Goal: Information Seeking & Learning: Learn about a topic

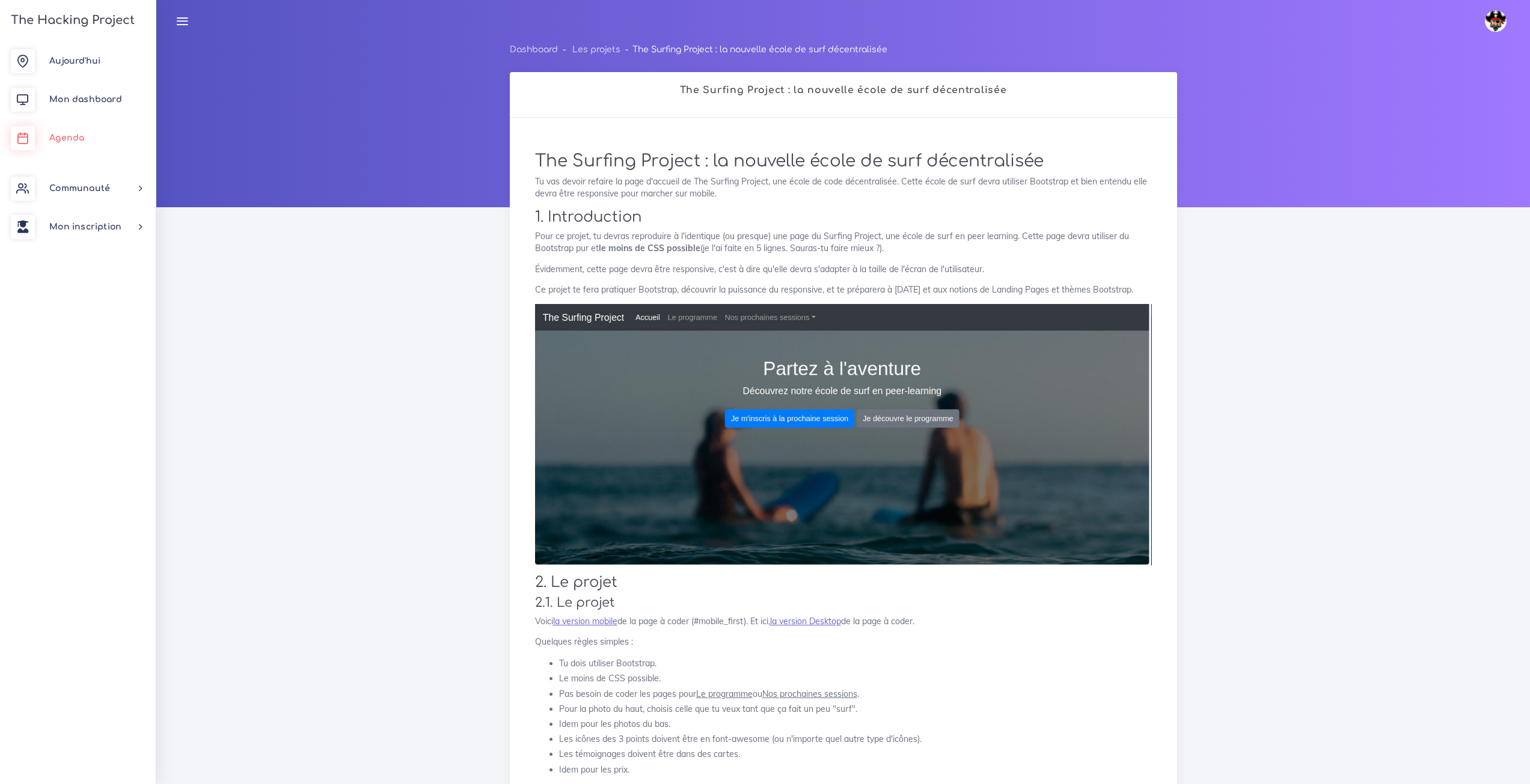
click at [64, 132] on link "Agenda" at bounding box center [78, 138] width 156 height 39
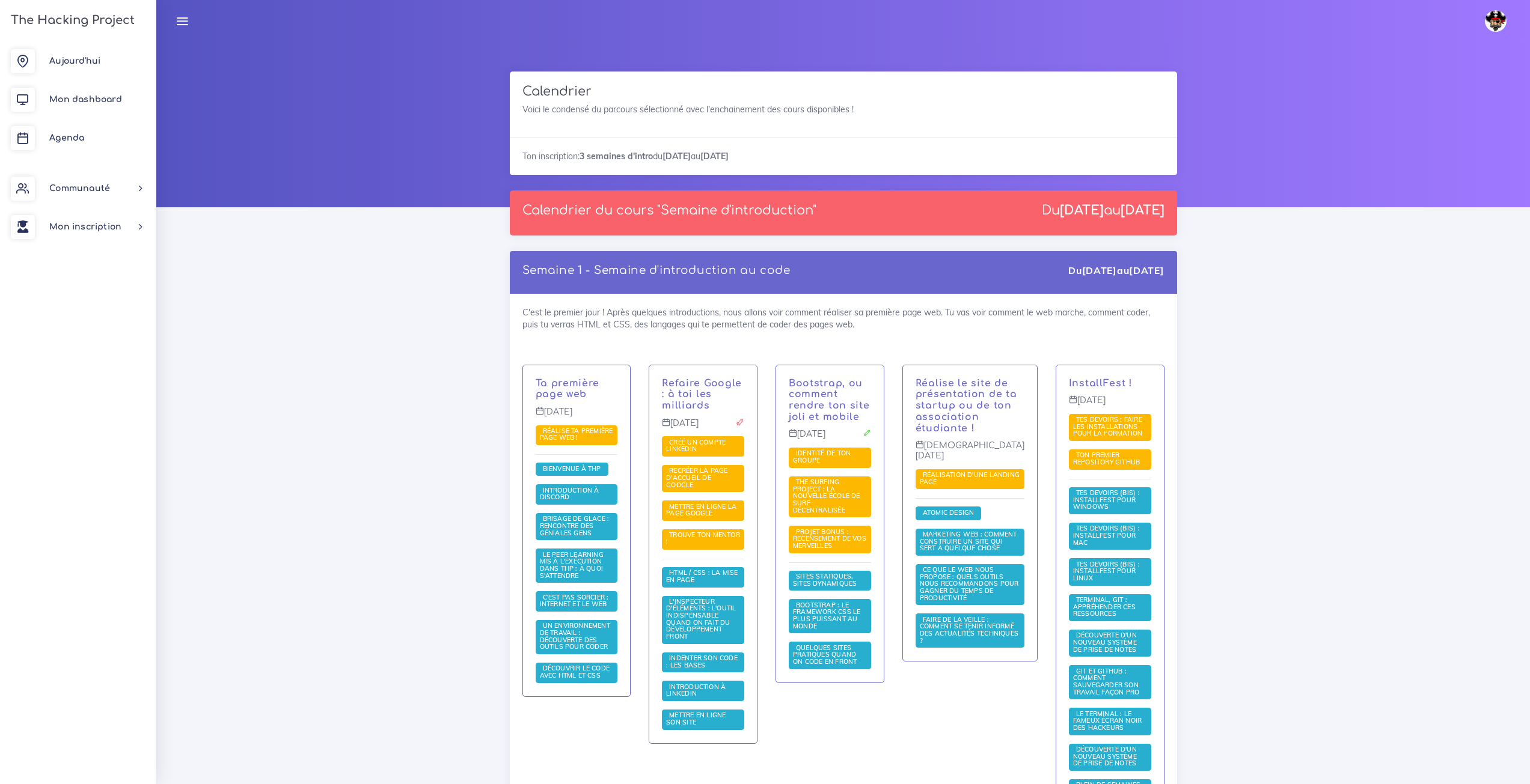
click at [991, 457] on p "[DEMOGRAPHIC_DATA][DATE]" at bounding box center [970, 455] width 108 height 29
click at [914, 341] on div "C'est le premier jour ! Après quelques introductions, nous allons voir comment …" at bounding box center [843, 575] width 667 height 562
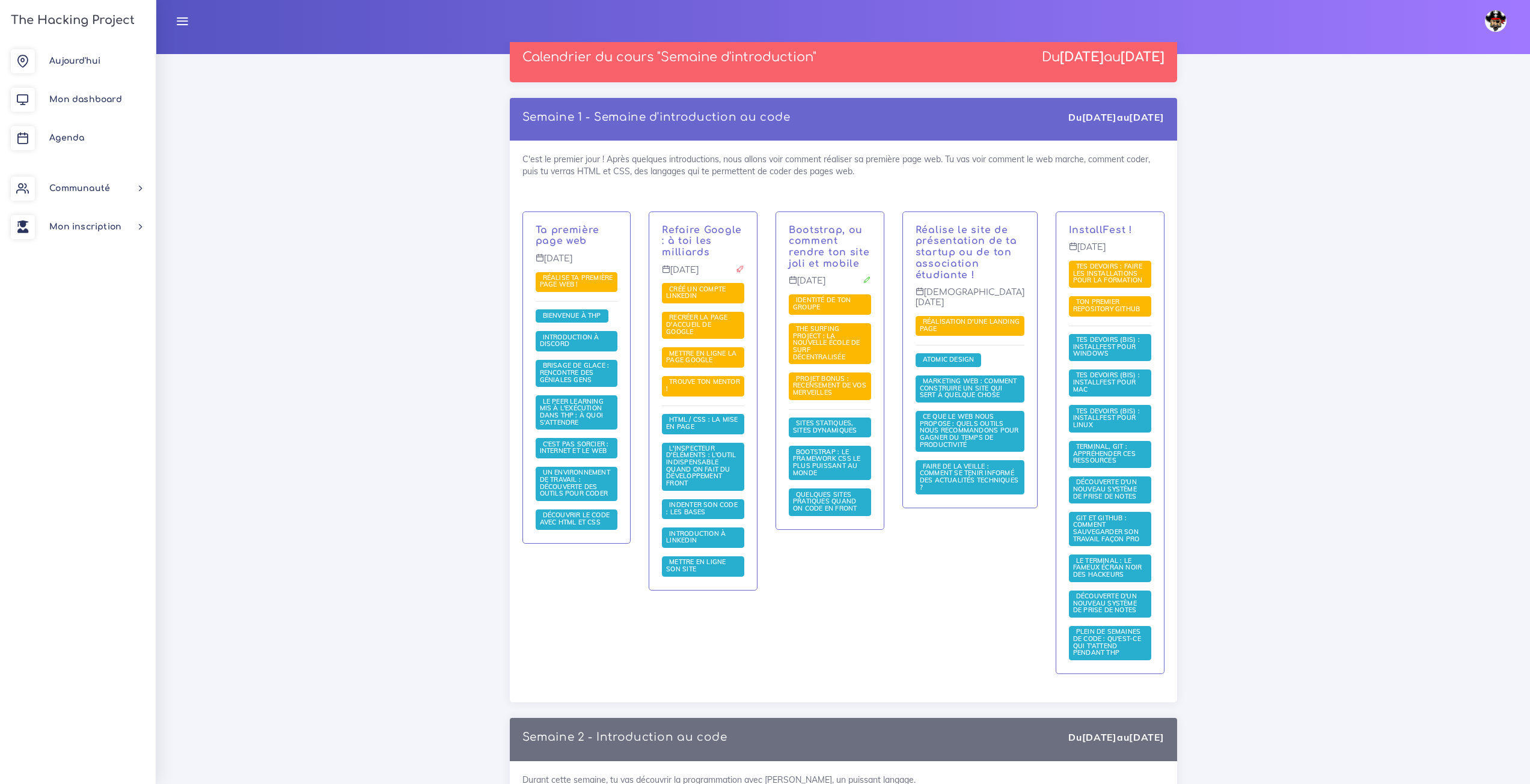
scroll to position [180, 0]
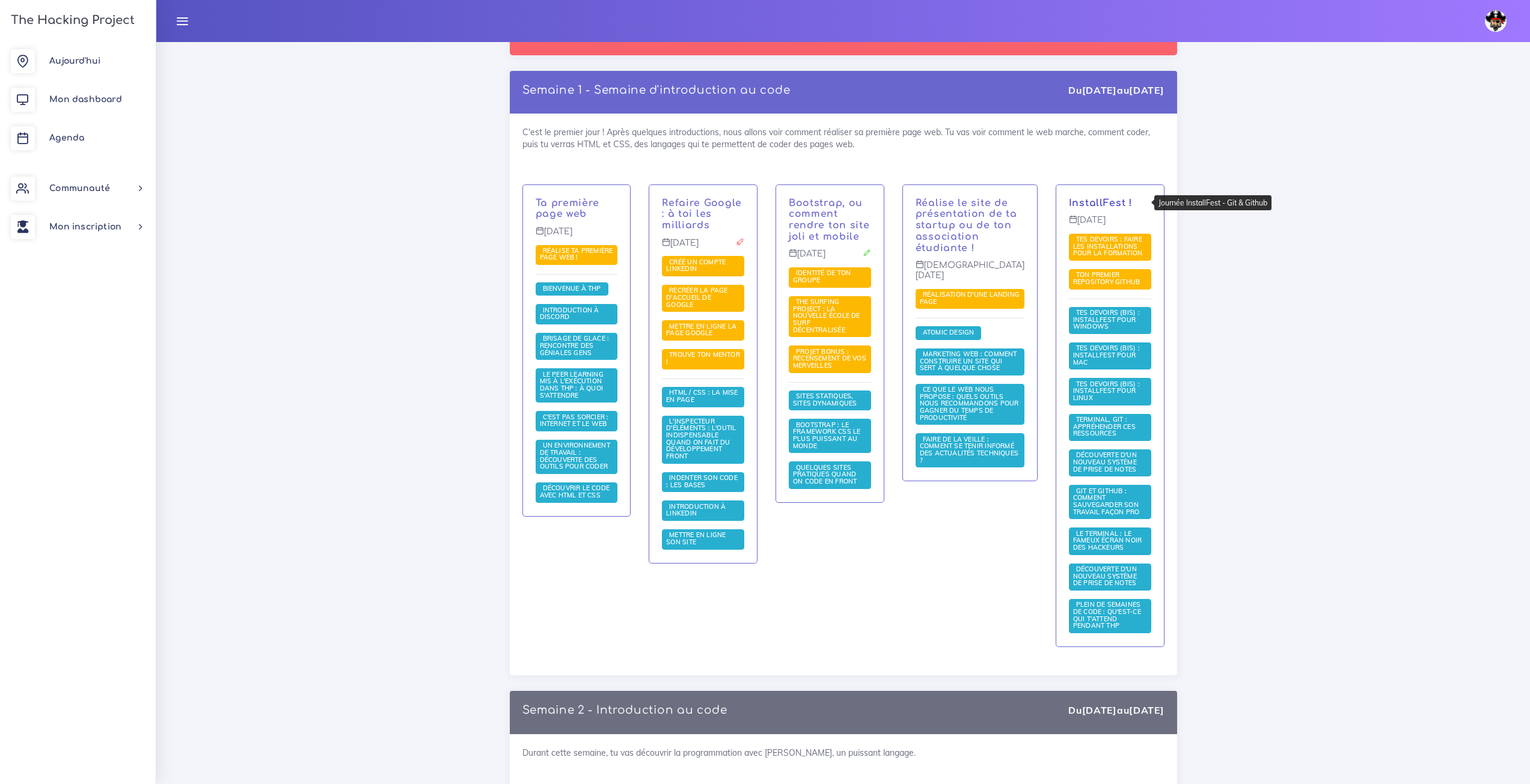
click at [1089, 199] on link "InstallFest !" at bounding box center [1100, 203] width 63 height 11
click at [1129, 321] on span "Tes devoirs (bis) : Installfest pour Windows" at bounding box center [1106, 319] width 67 height 22
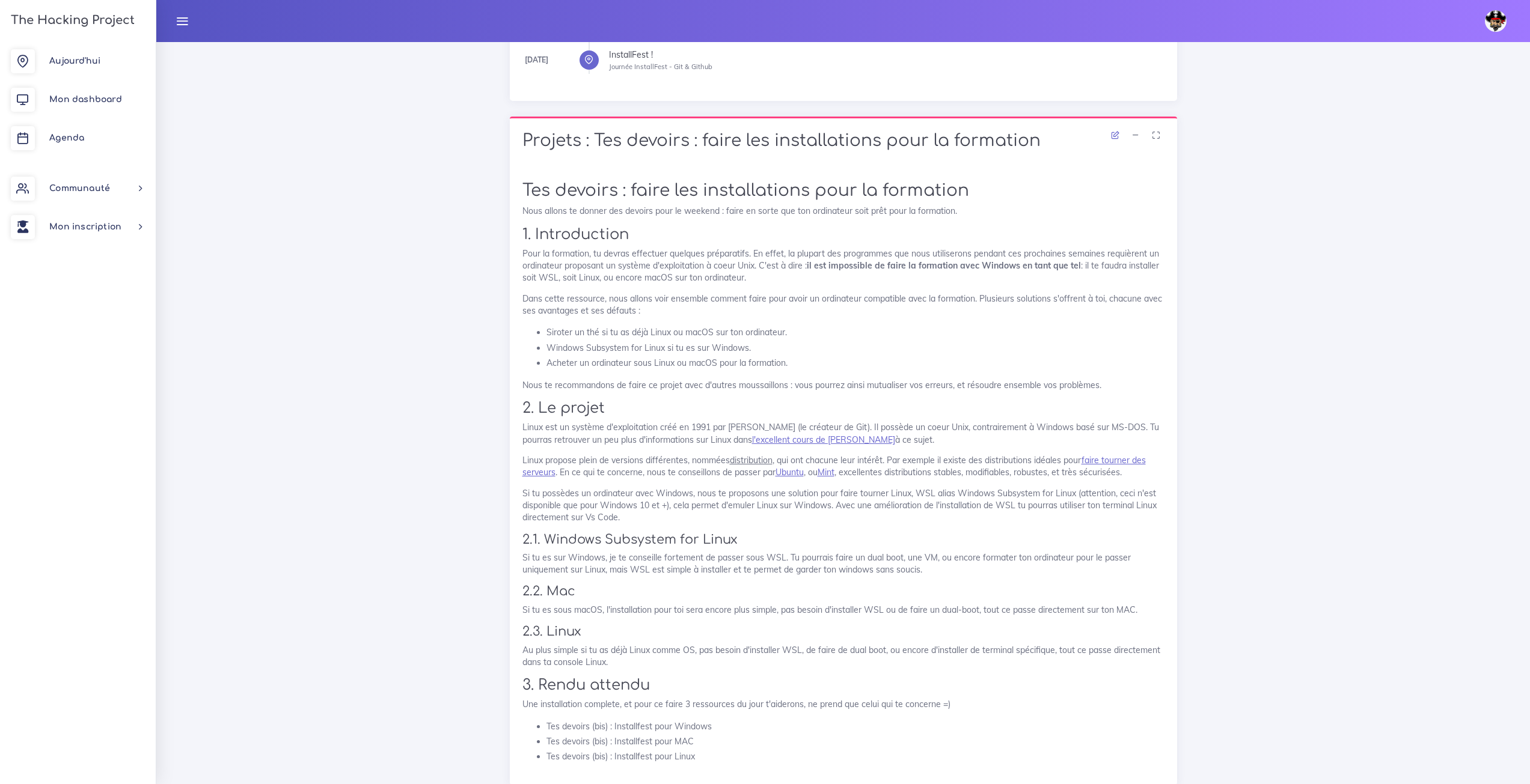
scroll to position [421, 0]
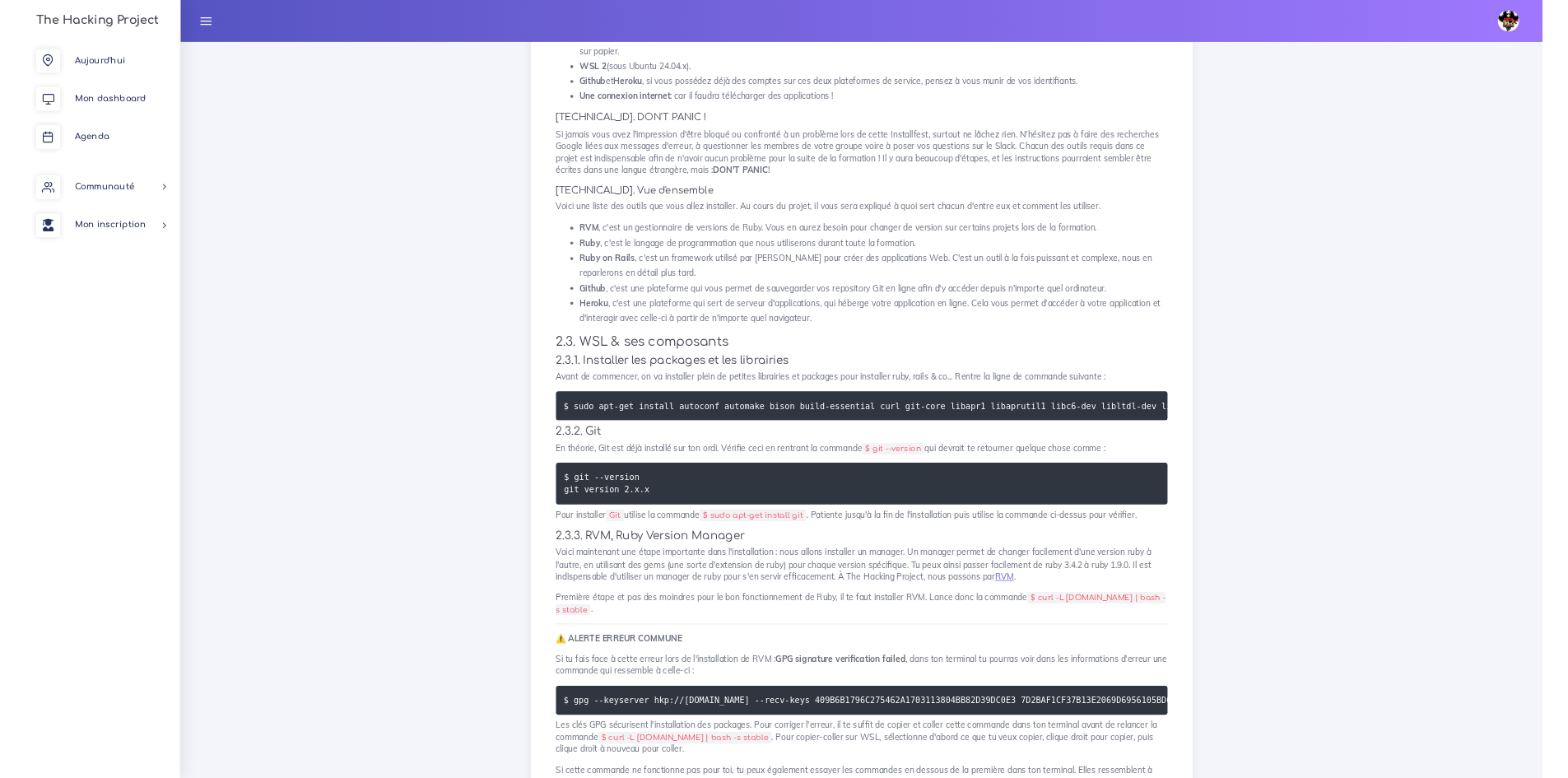
scroll to position [2411, 0]
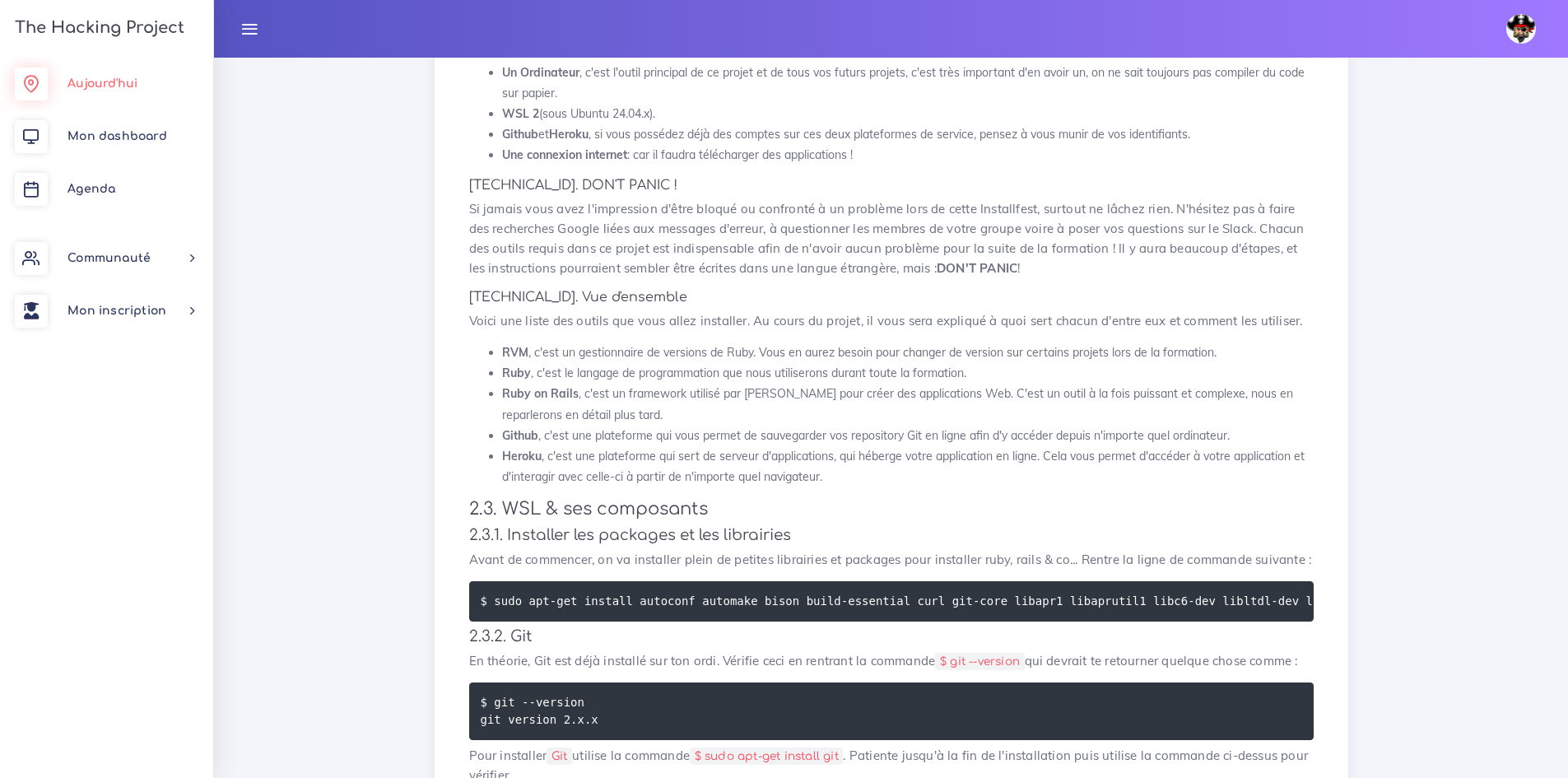
click at [113, 81] on span "Aujourd'hui" at bounding box center [102, 83] width 70 height 13
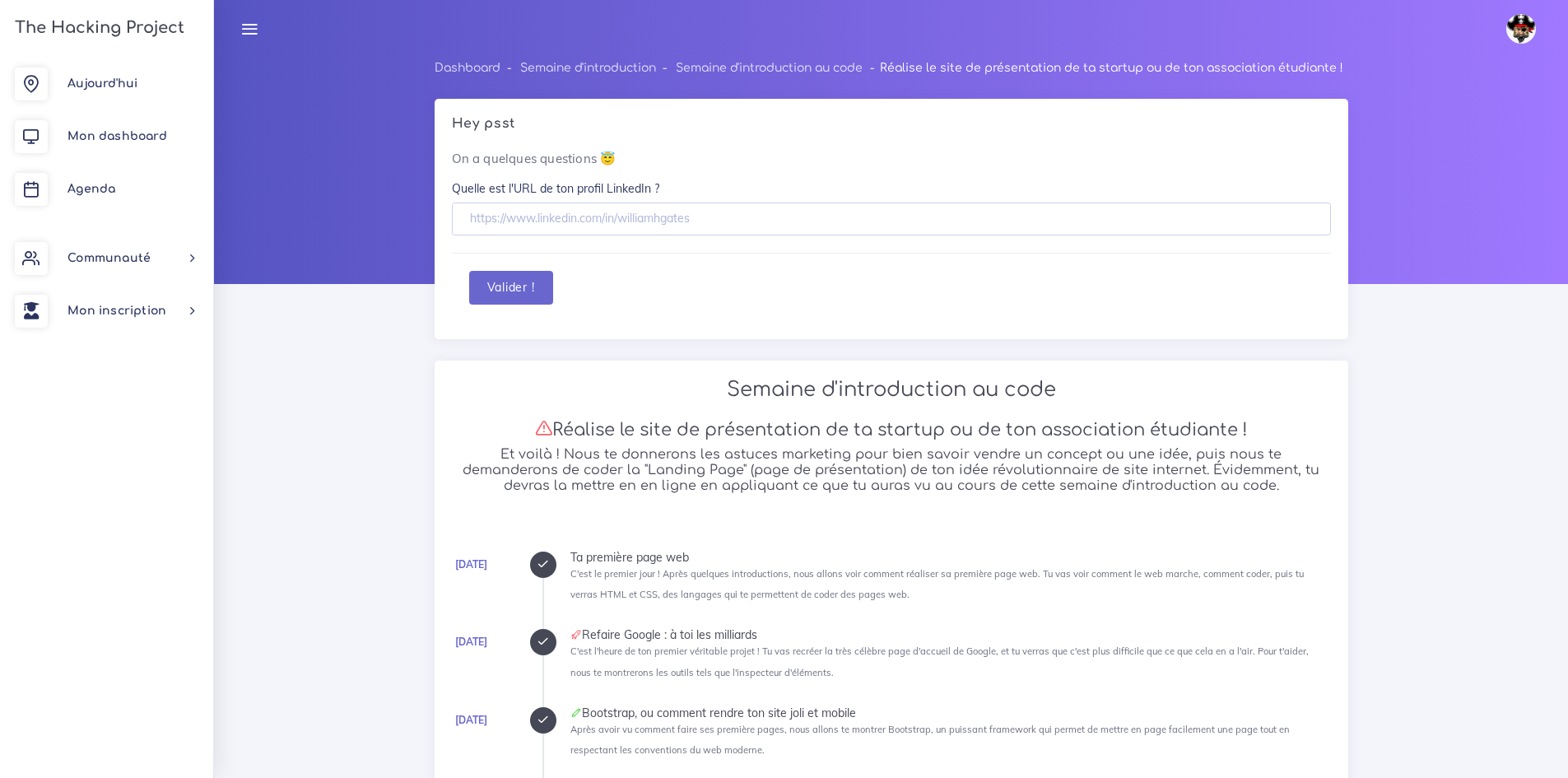
click at [115, 197] on link "Agenda" at bounding box center [107, 189] width 213 height 53
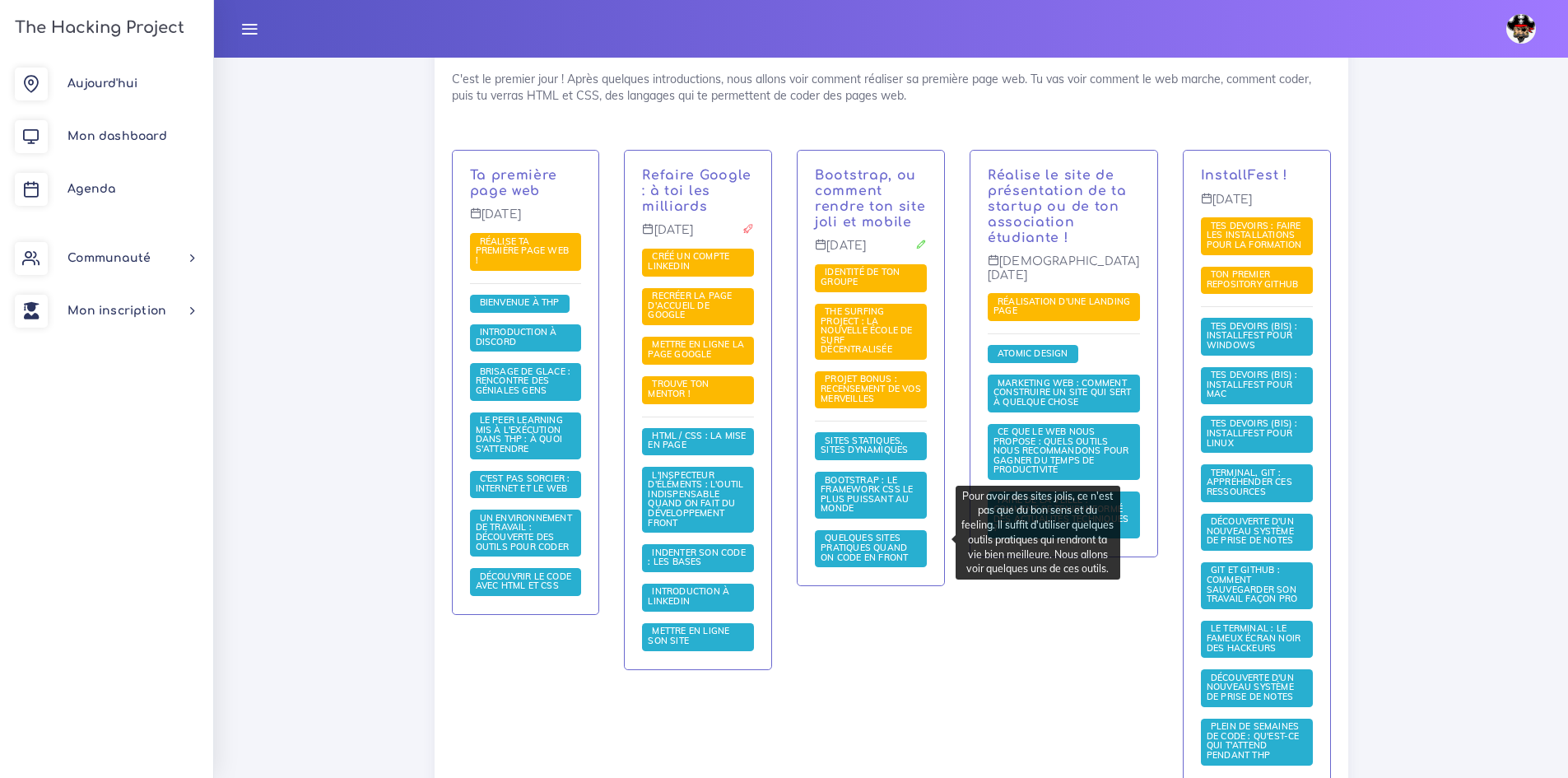
scroll to position [412, 0]
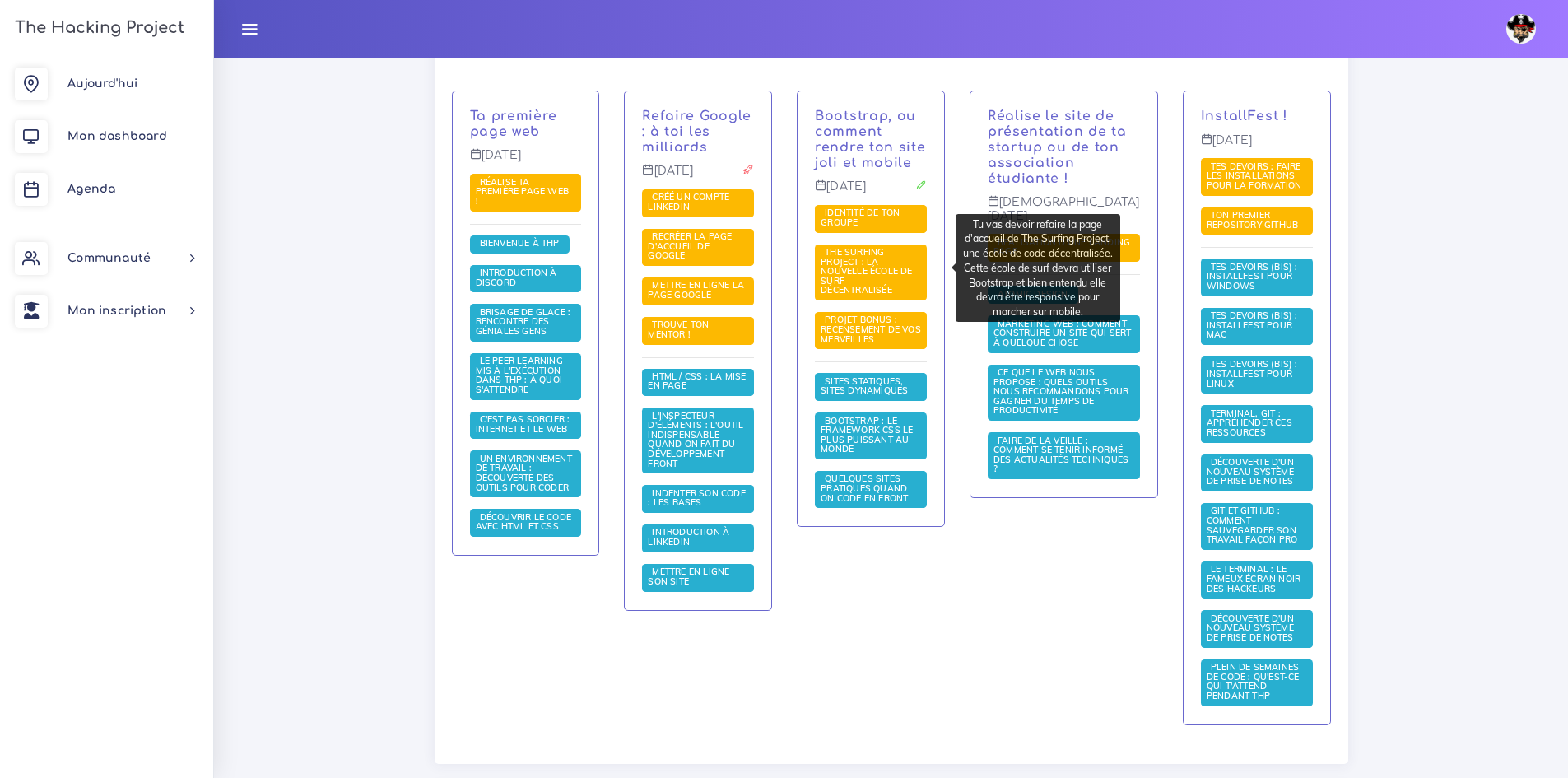
click at [857, 265] on span "The Surfing Project : la nouvelle école de surf décentralisée" at bounding box center [866, 270] width 92 height 49
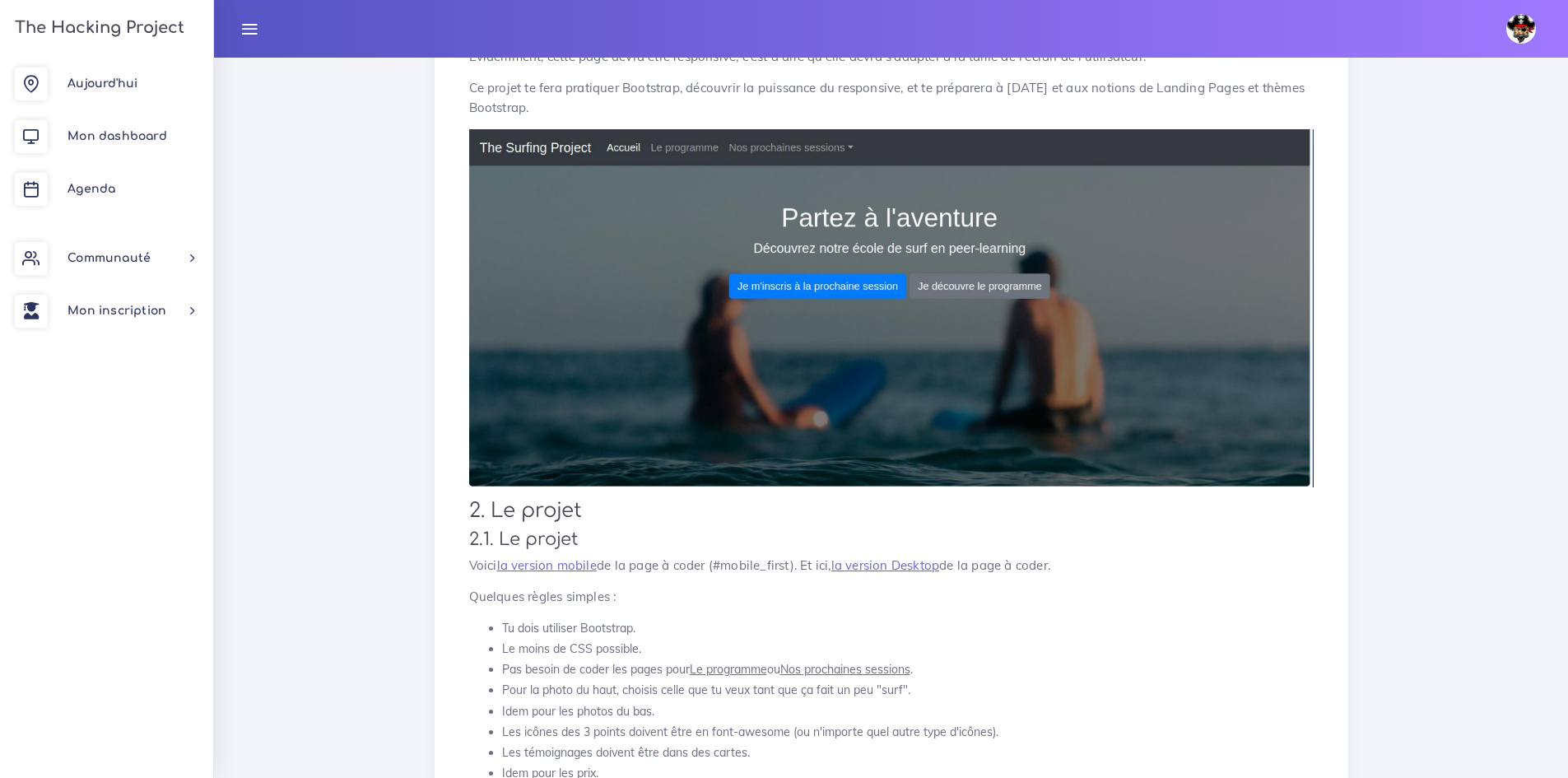
scroll to position [329, 0]
